Goal: Check status: Check status

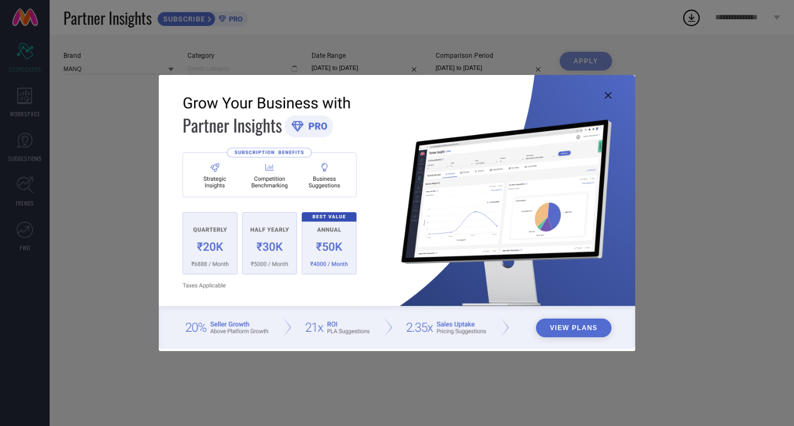
type input "All"
click at [608, 95] on icon at bounding box center [608, 95] width 7 height 7
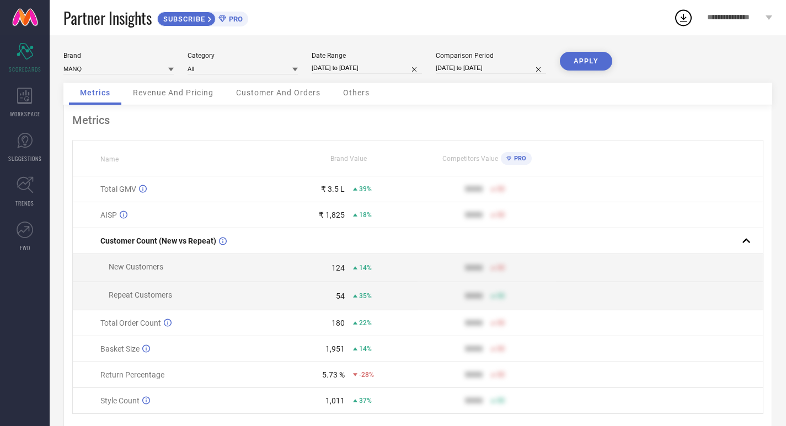
click at [356, 68] on input "[DATE] to [DATE]" at bounding box center [367, 68] width 110 height 12
select select "7"
select select "2025"
select select "8"
select select "2025"
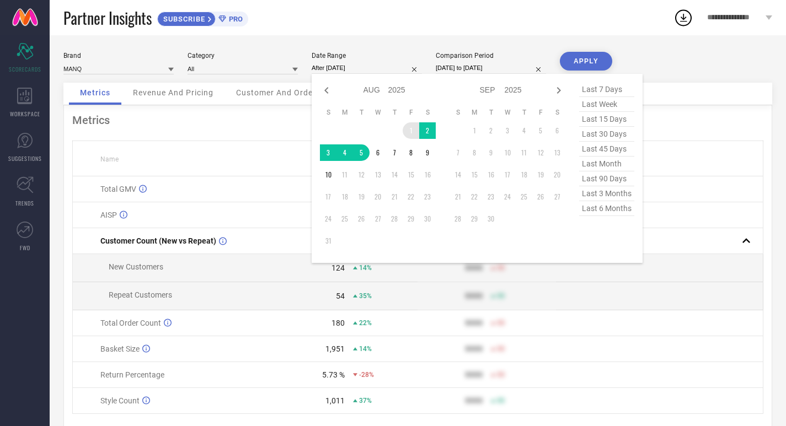
click at [407, 133] on td "1" at bounding box center [411, 130] width 17 height 17
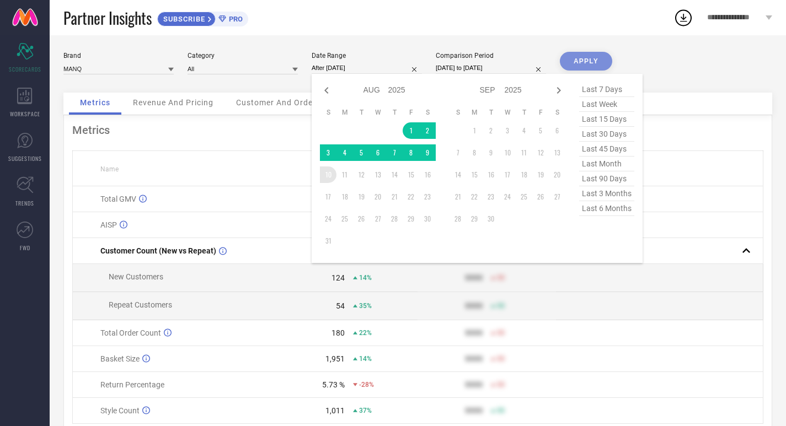
type input "[DATE] to [DATE]"
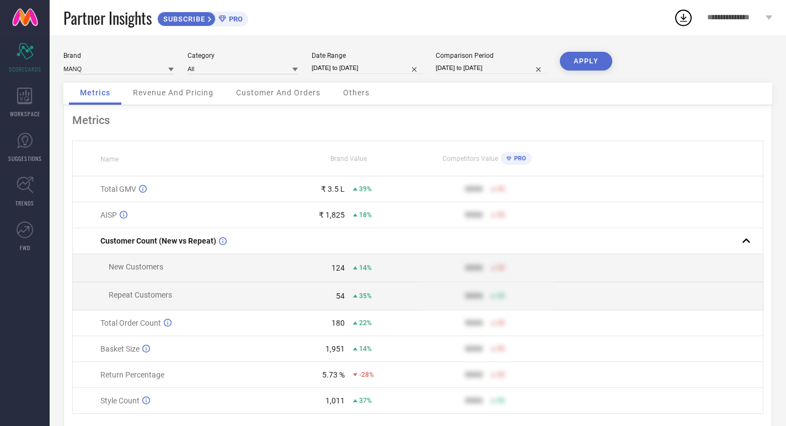
select select "7"
select select "2024"
select select "8"
select select "2024"
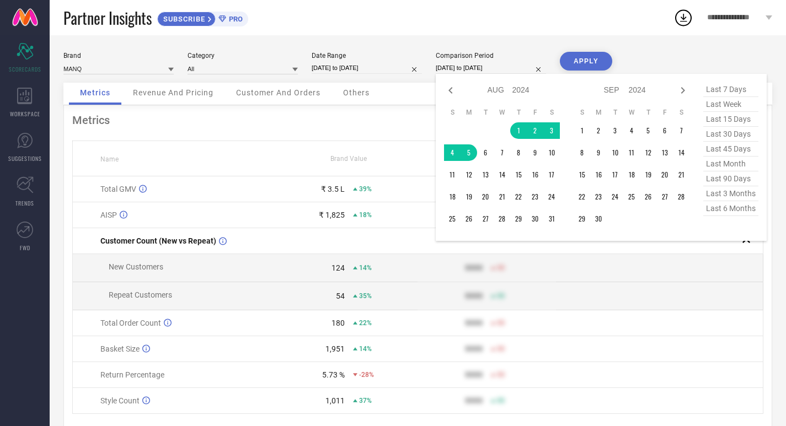
click at [474, 71] on input "[DATE] to [DATE]" at bounding box center [491, 68] width 110 height 12
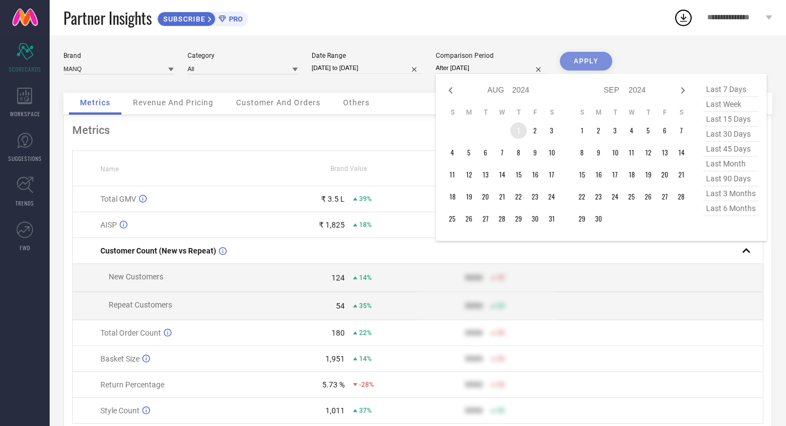
click at [514, 128] on td "1" at bounding box center [518, 130] width 17 height 17
type input "[DATE] to [DATE]"
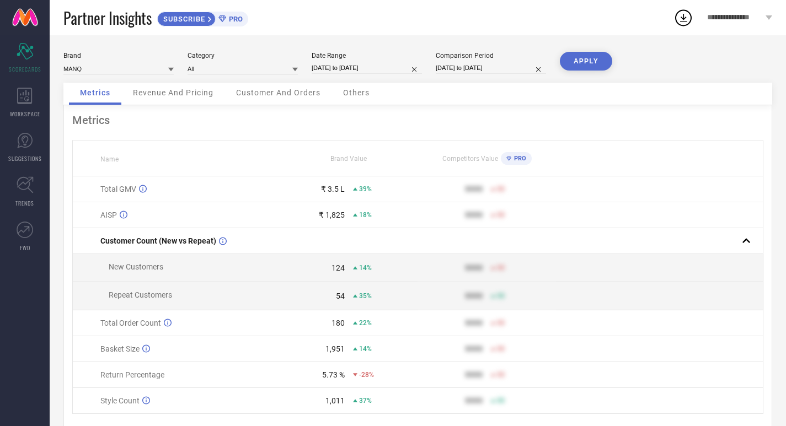
click at [590, 55] on button "APPLY" at bounding box center [586, 61] width 52 height 19
